Goal: Task Accomplishment & Management: Complete application form

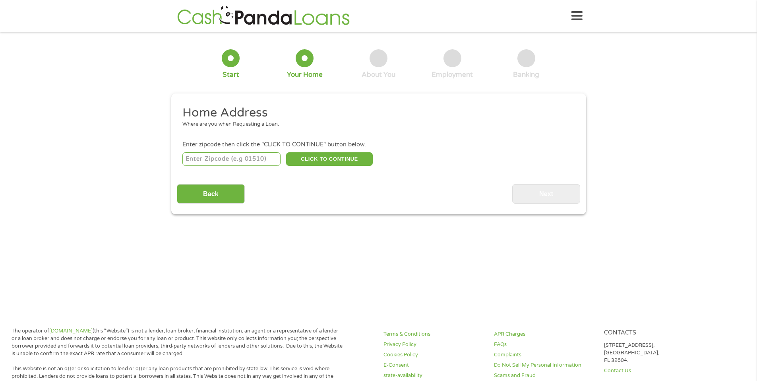
click at [264, 160] on input "number" at bounding box center [231, 159] width 98 height 14
type input "92336"
select select "[US_STATE]"
click at [326, 162] on button "CLICK TO CONTINUE" at bounding box center [329, 159] width 87 height 14
type input "92336"
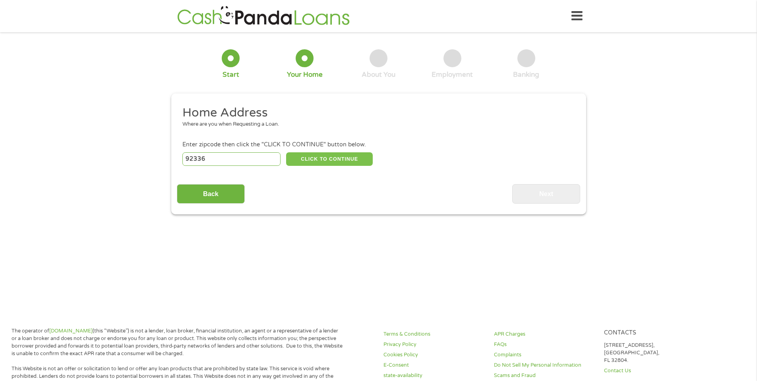
type input "Fontana"
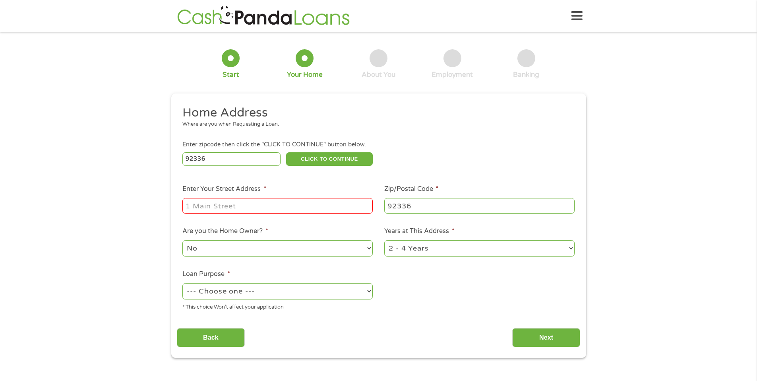
click at [280, 204] on input "Enter Your Street Address *" at bounding box center [277, 205] width 190 height 15
type input "[STREET_ADDRESS][PERSON_NAME]"
click at [258, 245] on select "No Yes" at bounding box center [277, 248] width 190 height 16
select select "yes"
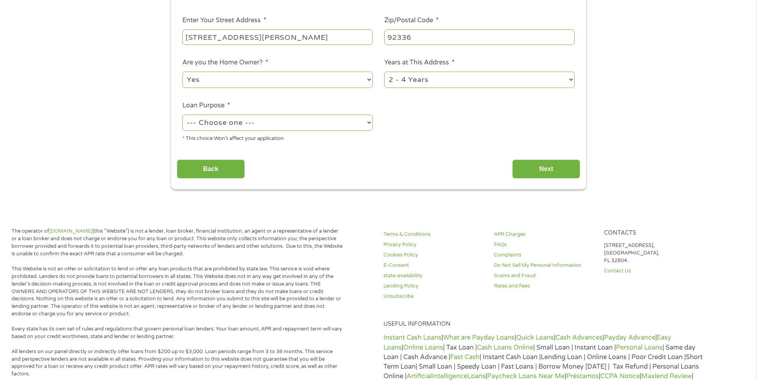
scroll to position [164, 0]
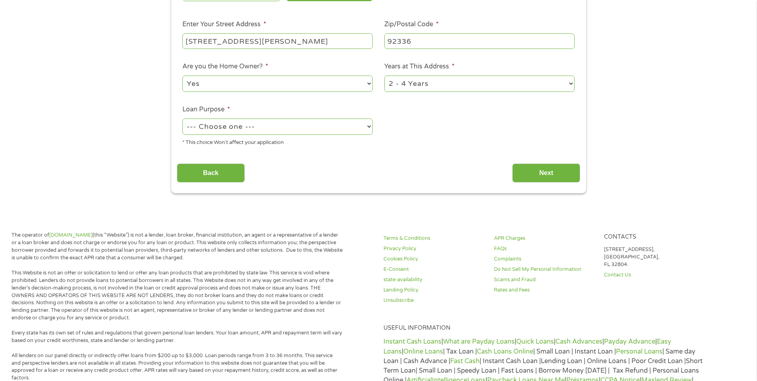
click at [405, 88] on select "1 Year or less 1 - 2 Years 2 - 4 Years Over 4 Years" at bounding box center [479, 83] width 190 height 16
select select "60months"
click at [318, 130] on select "--- Choose one --- Pay Bills Debt Consolidation Home Improvement Major Purchase…" at bounding box center [277, 126] width 190 height 16
click at [369, 128] on select "--- Choose one --- Pay Bills Debt Consolidation Home Improvement Major Purchase…" at bounding box center [277, 126] width 190 height 16
select select "paybills"
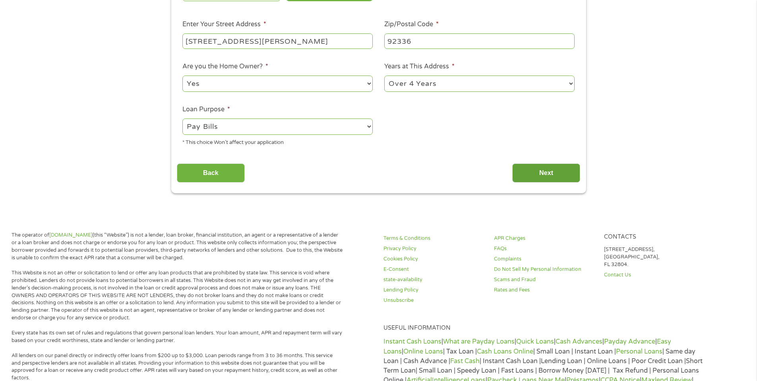
click at [527, 176] on input "Next" at bounding box center [546, 172] width 68 height 19
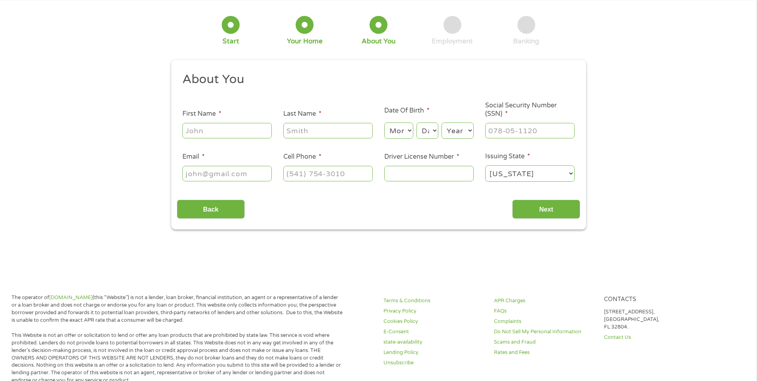
scroll to position [0, 0]
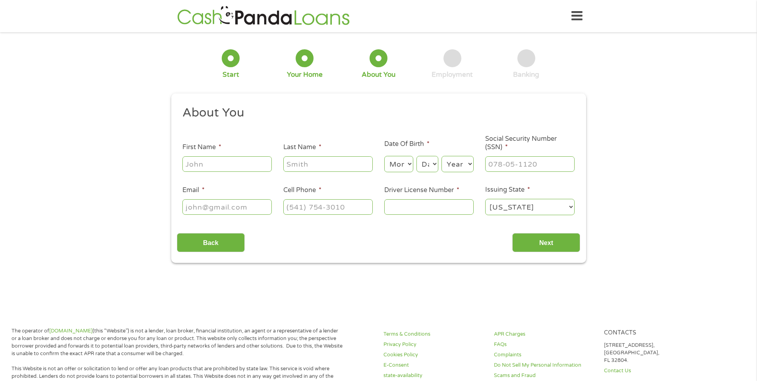
click at [240, 158] on input "First Name *" at bounding box center [226, 163] width 89 height 15
type input "[PERSON_NAME]"
type input "[EMAIL_ADDRESS][DOMAIN_NAME]"
type input "[PHONE_NUMBER]"
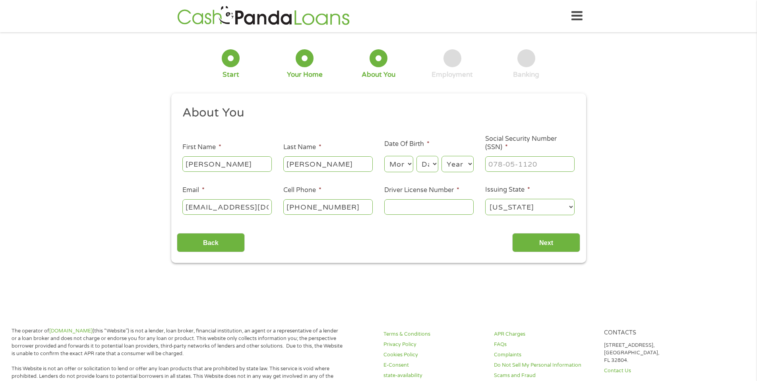
click at [425, 209] on input "Driver License Number *" at bounding box center [428, 206] width 89 height 15
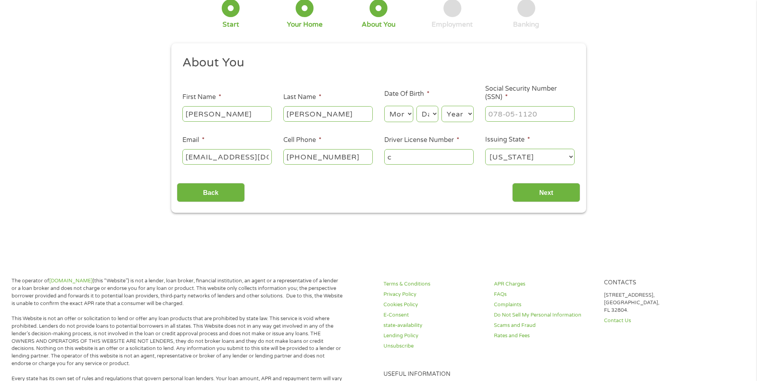
scroll to position [48, 0]
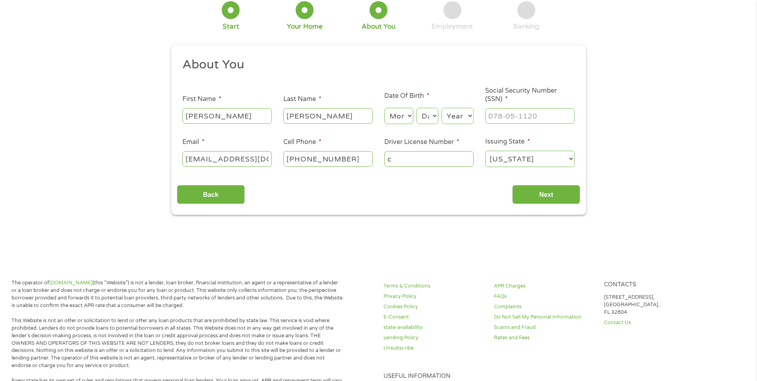
type input "c"
